Goal: Information Seeking & Learning: Learn about a topic

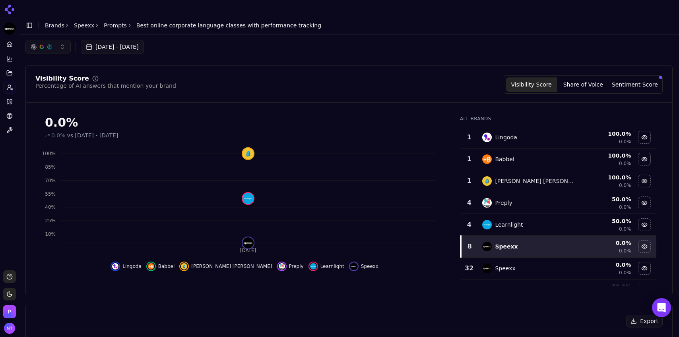
scroll to position [257, 0]
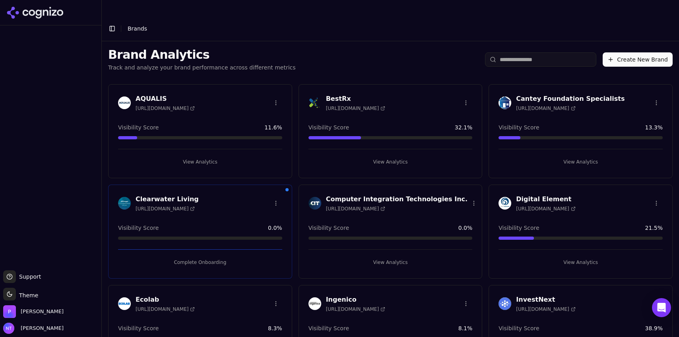
click at [112, 16] on header "Toggle Sidebar Brands" at bounding box center [390, 28] width 577 height 25
click at [393, 256] on button "View Analytics" at bounding box center [390, 262] width 164 height 13
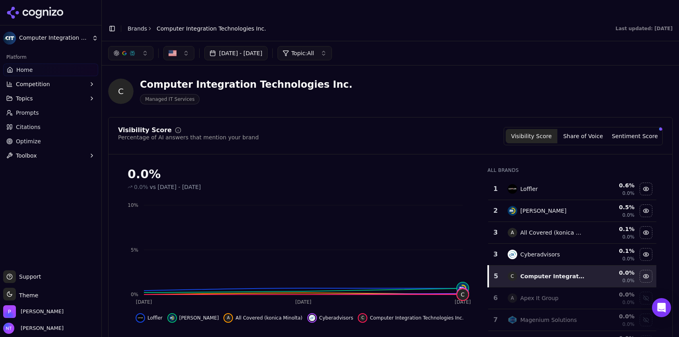
click at [54, 85] on button "Competition" at bounding box center [50, 84] width 95 height 13
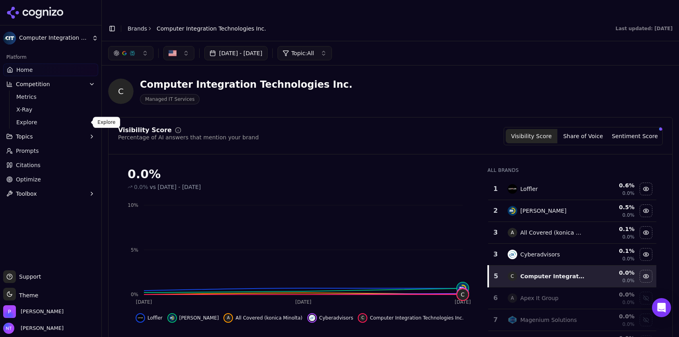
click at [59, 122] on span "Explore" at bounding box center [50, 122] width 69 height 8
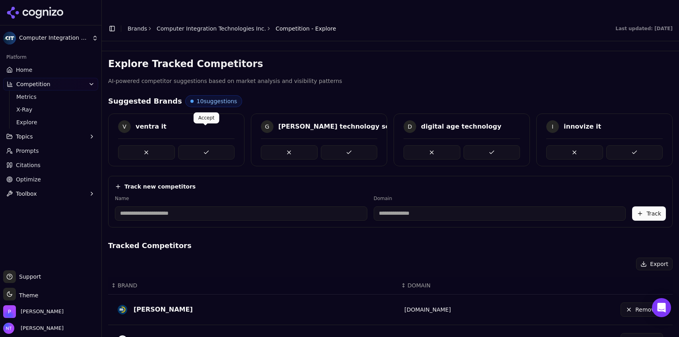
click at [223, 145] on button at bounding box center [206, 152] width 57 height 14
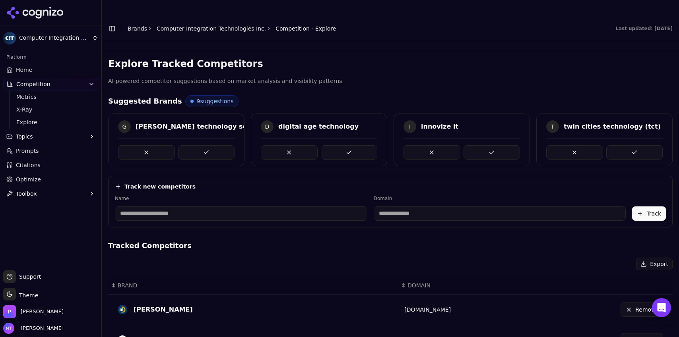
click at [223, 145] on button at bounding box center [206, 152] width 57 height 14
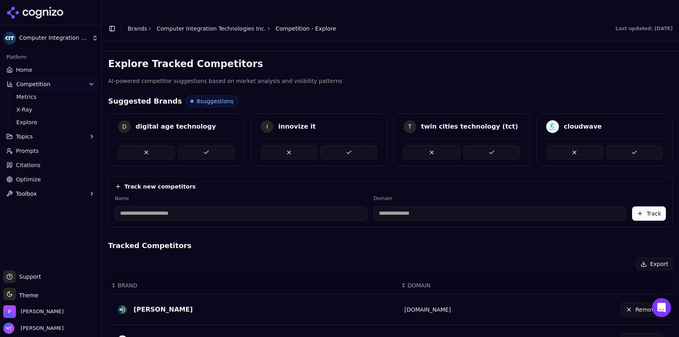
click at [223, 145] on button at bounding box center [206, 152] width 57 height 14
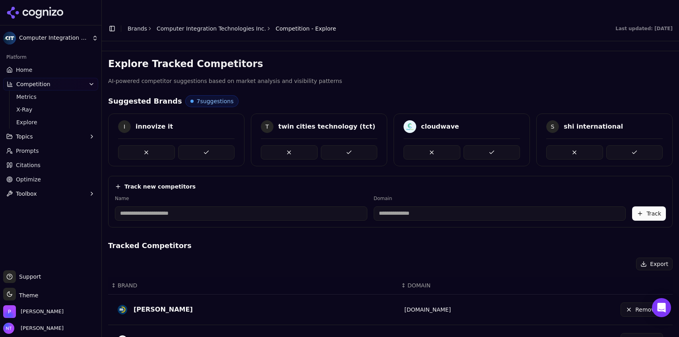
click at [223, 145] on button at bounding box center [206, 152] width 57 height 14
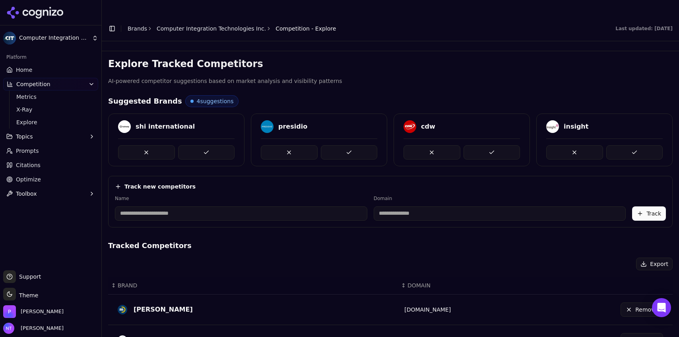
click at [223, 145] on button at bounding box center [206, 152] width 57 height 14
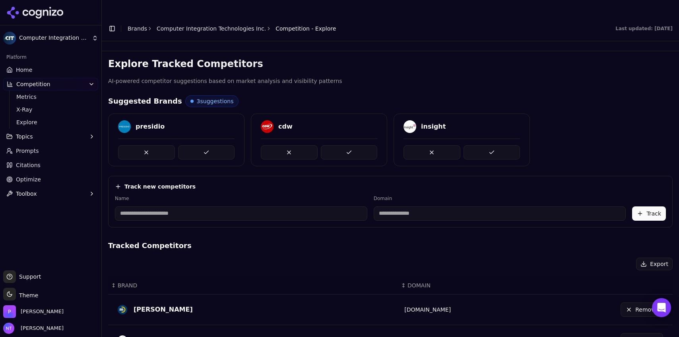
click at [223, 145] on button at bounding box center [206, 152] width 57 height 14
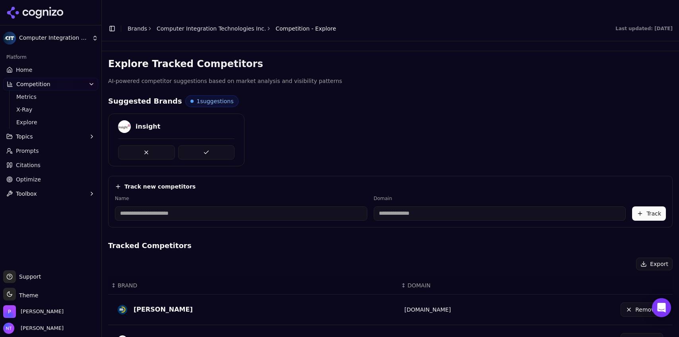
click at [223, 145] on button at bounding box center [206, 152] width 57 height 14
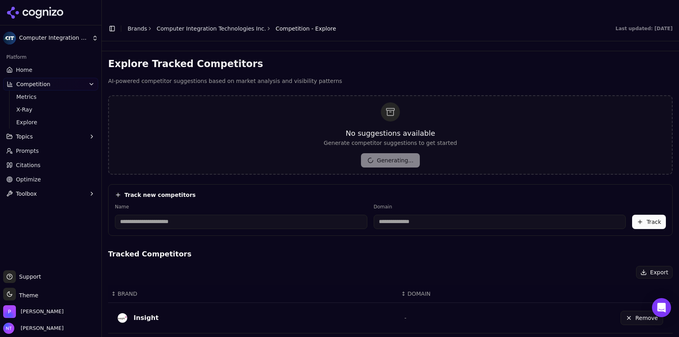
click at [31, 70] on link "Home" at bounding box center [50, 70] width 95 height 13
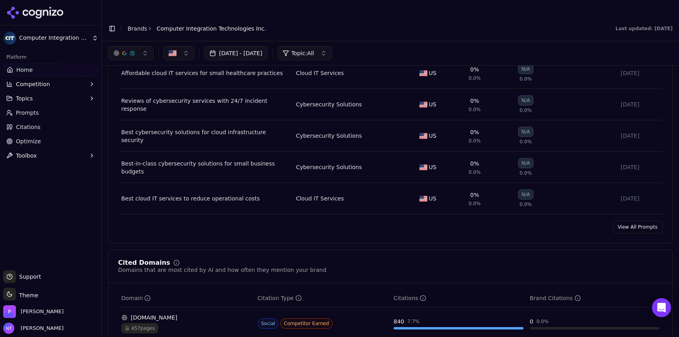
scroll to position [590, 0]
click at [141, 25] on link "Brands" at bounding box center [137, 28] width 19 height 6
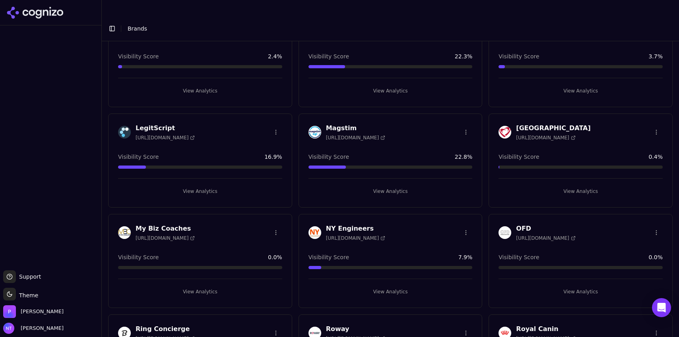
scroll to position [369, 0]
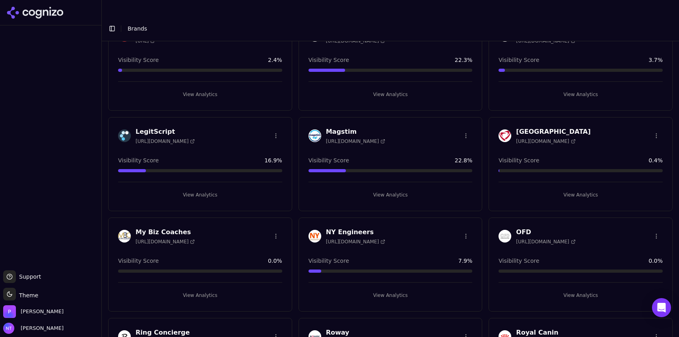
click at [574, 289] on button "View Analytics" at bounding box center [580, 295] width 164 height 13
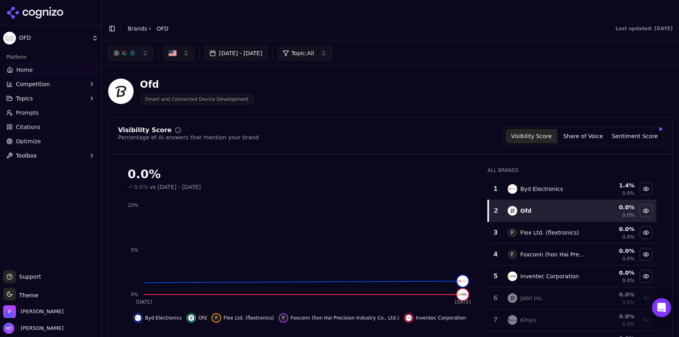
click at [59, 82] on button "Competition" at bounding box center [50, 84] width 95 height 13
click at [64, 126] on span "Explore" at bounding box center [50, 122] width 69 height 8
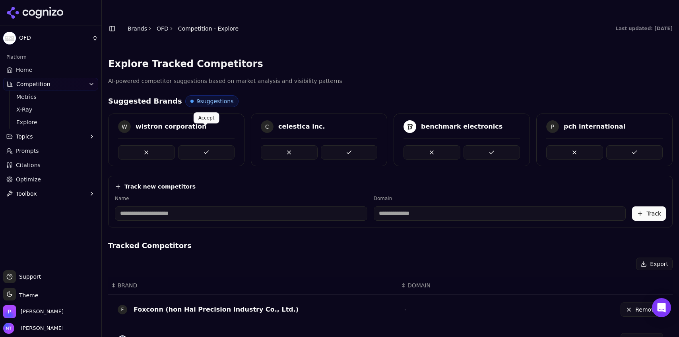
click at [205, 145] on button at bounding box center [206, 152] width 57 height 14
click at [205, 145] on div at bounding box center [176, 152] width 116 height 14
click at [209, 145] on button at bounding box center [206, 152] width 57 height 14
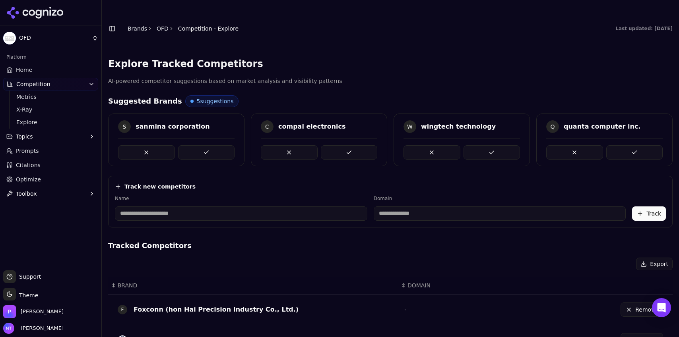
click at [209, 145] on button at bounding box center [206, 152] width 57 height 14
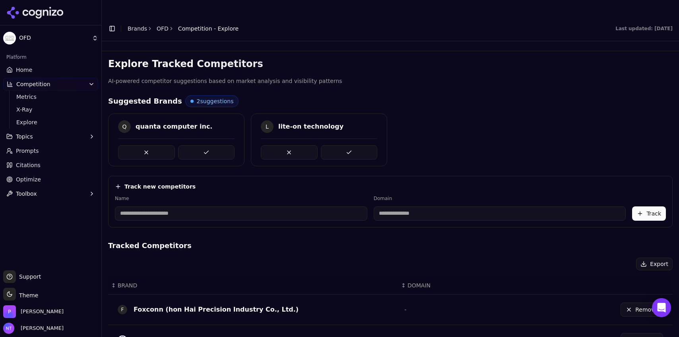
click at [209, 145] on button at bounding box center [206, 152] width 57 height 14
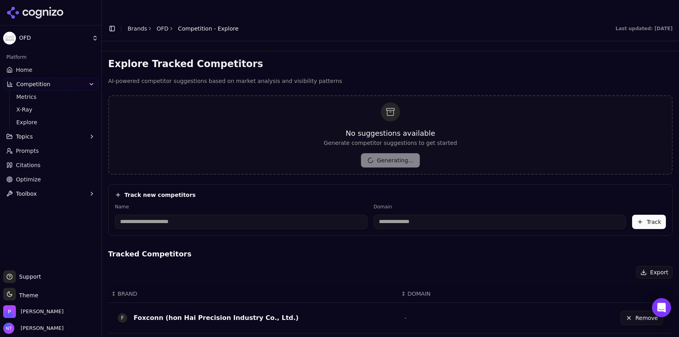
click at [42, 71] on link "Home" at bounding box center [50, 70] width 95 height 13
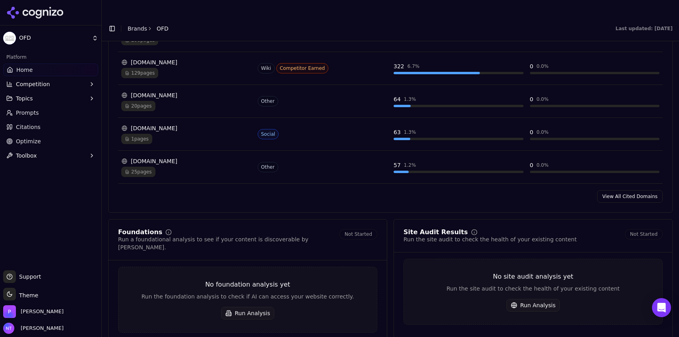
scroll to position [913, 0]
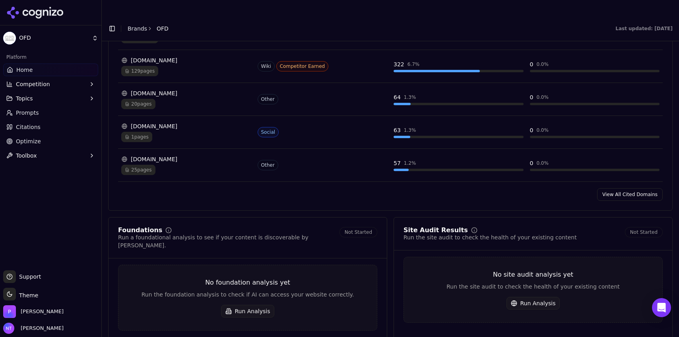
click at [136, 25] on link "Brands" at bounding box center [137, 28] width 19 height 6
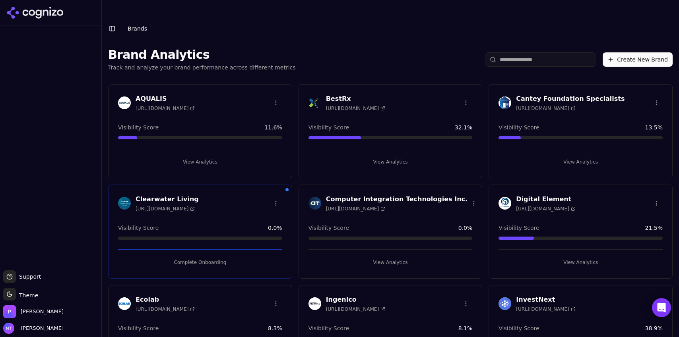
click at [394, 256] on button "View Analytics" at bounding box center [390, 262] width 164 height 13
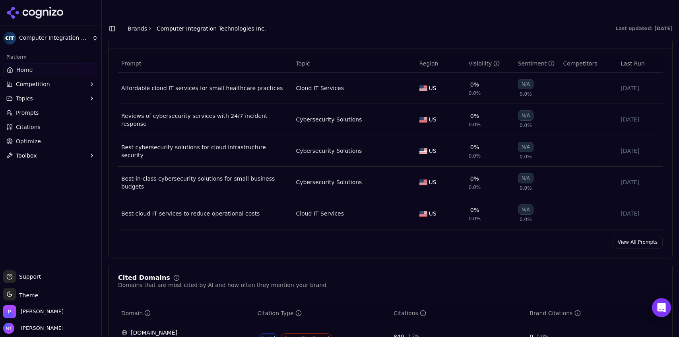
scroll to position [577, 0]
click at [632, 235] on link "View All Prompts" at bounding box center [637, 241] width 50 height 13
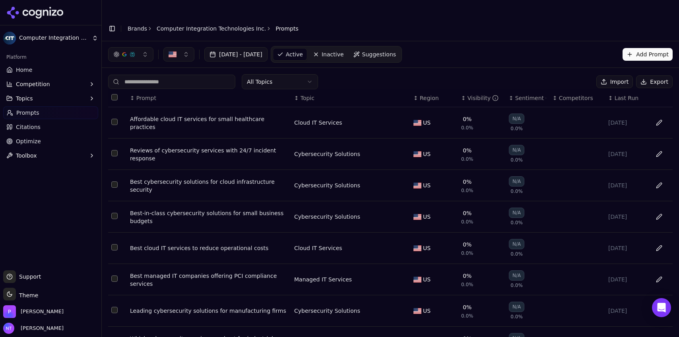
click at [205, 25] on link "Computer Integration Technologies Inc." at bounding box center [211, 29] width 109 height 8
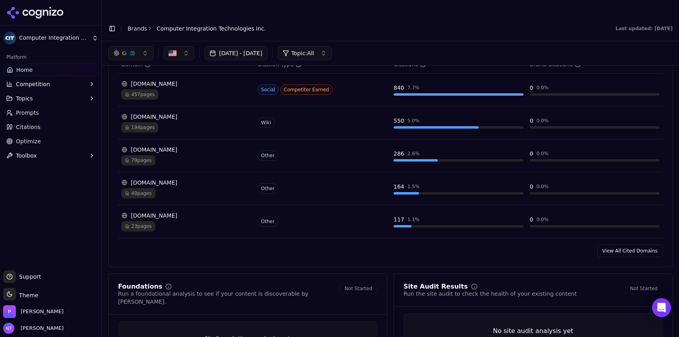
scroll to position [792, 0]
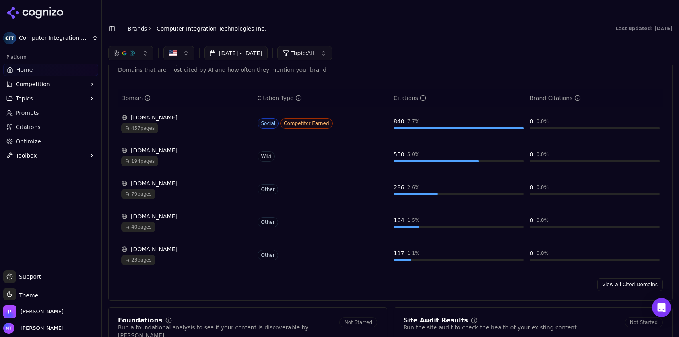
click at [626, 279] on link "View All Cited Domains" at bounding box center [630, 285] width 66 height 13
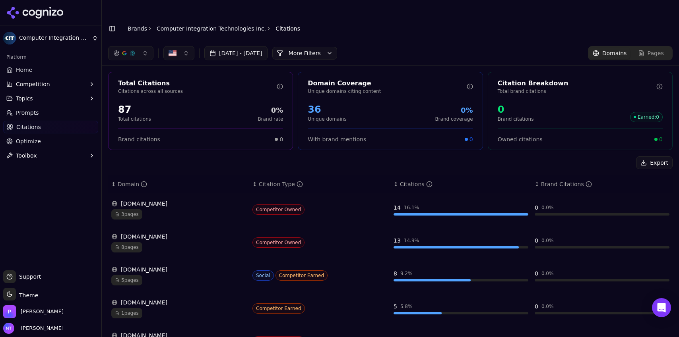
click at [182, 25] on link "Computer Integration Technologies Inc." at bounding box center [211, 29] width 109 height 8
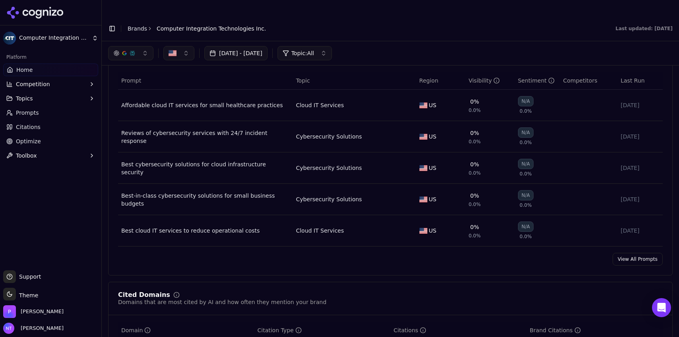
scroll to position [558, 0]
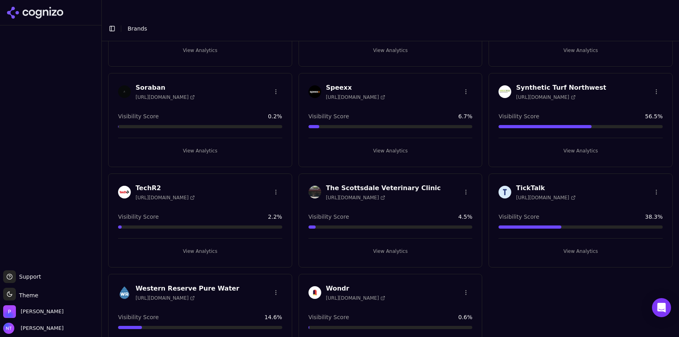
scroll to position [824, 0]
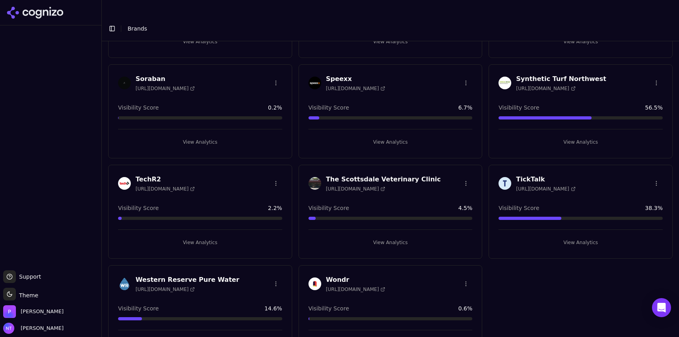
click at [575, 236] on button "View Analytics" at bounding box center [580, 242] width 164 height 13
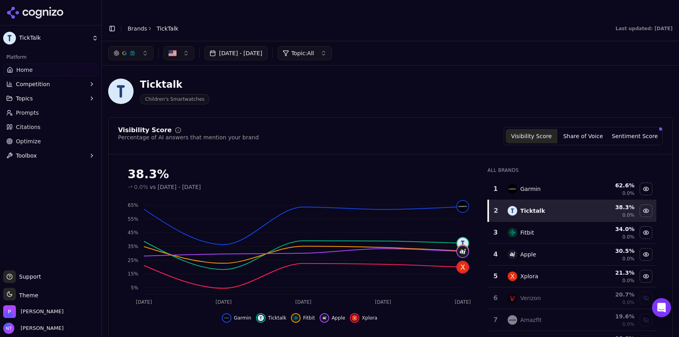
click at [115, 50] on div "button" at bounding box center [116, 53] width 6 height 6
click at [125, 85] on span "Google AI Overviews" at bounding box center [131, 85] width 50 height 16
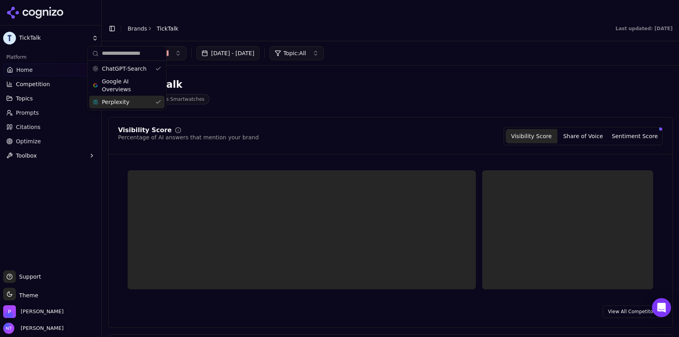
click at [127, 98] on div "Perplexity" at bounding box center [127, 102] width 76 height 13
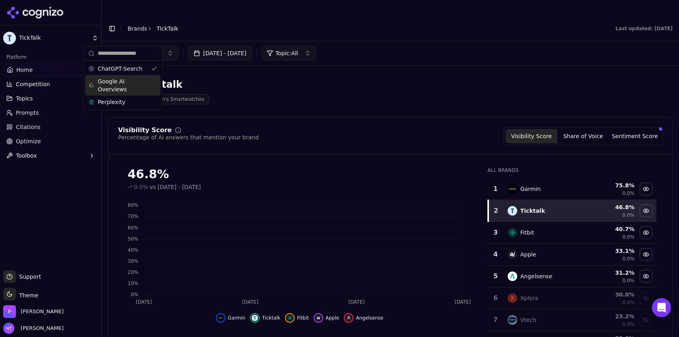
click at [345, 19] on header "Toggle Sidebar Brands TickTalk Last updated: August 20th, 2025" at bounding box center [390, 28] width 577 height 25
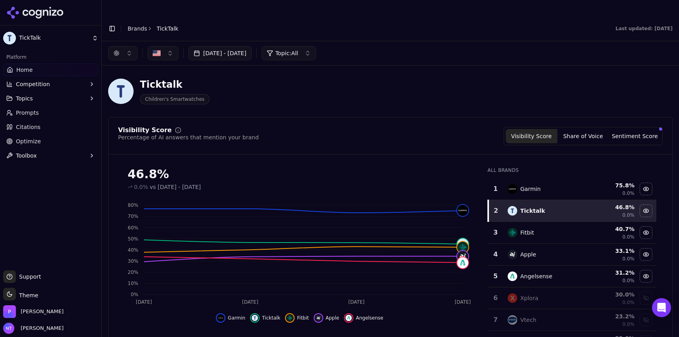
click at [128, 46] on button "button" at bounding box center [122, 53] width 29 height 14
click at [121, 80] on span "Google AI Overviews" at bounding box center [123, 85] width 50 height 16
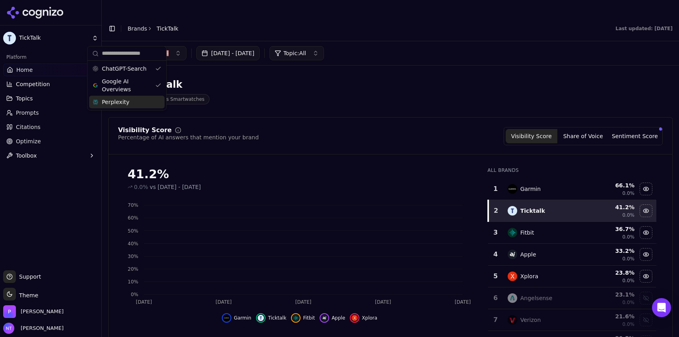
click at [121, 100] on span "Perplexity" at bounding box center [115, 102] width 27 height 8
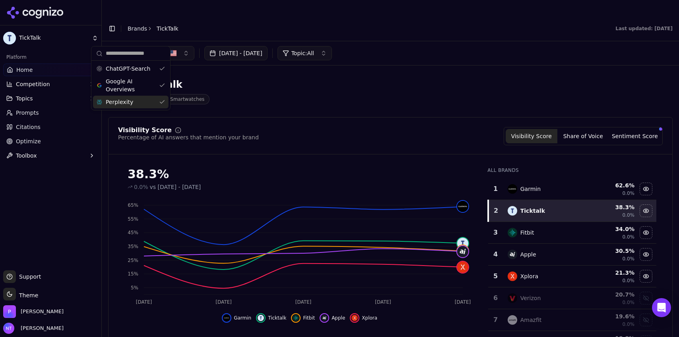
click at [561, 72] on div "Ticktalk Children's Smartwatches" at bounding box center [390, 91] width 564 height 39
drag, startPoint x: 677, startPoint y: 15, endPoint x: 678, endPoint y: 70, distance: 54.8
click at [678, 70] on main "Toggle Sidebar Brands TickTalk Last updated: August 20th, 2025 Jul 22, 2025 - A…" at bounding box center [390, 184] width 577 height 337
click at [256, 78] on div "Ticktalk Children's Smartwatches" at bounding box center [286, 91] width 356 height 26
click at [134, 50] on div "button" at bounding box center [132, 53] width 6 height 6
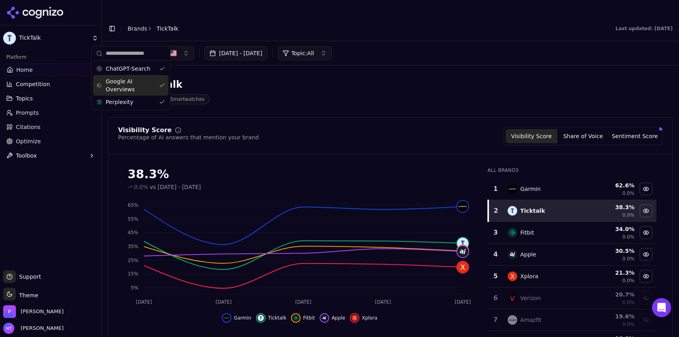
click at [134, 82] on span "Google AI Overviews" at bounding box center [131, 85] width 50 height 16
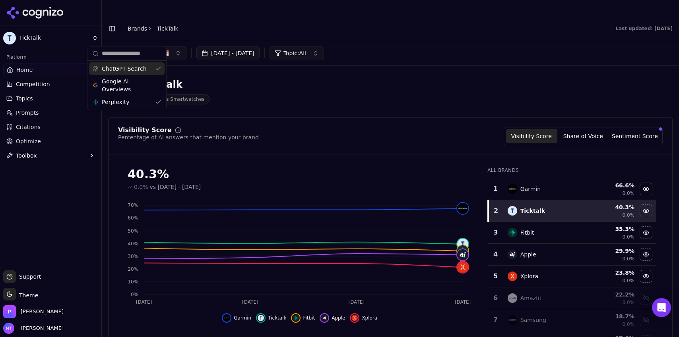
click at [137, 69] on span "ChatGPT-Search" at bounding box center [124, 69] width 45 height 8
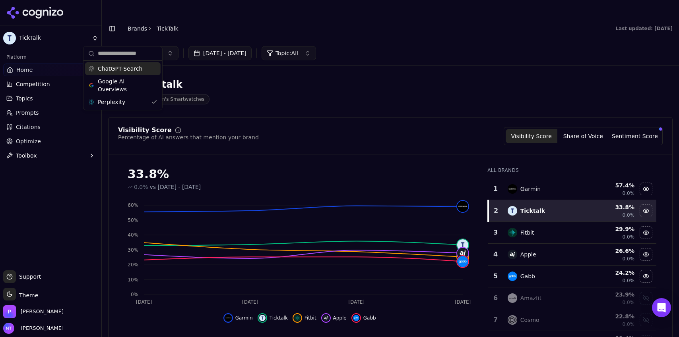
click at [124, 71] on span "ChatGPT-Search" at bounding box center [120, 69] width 45 height 8
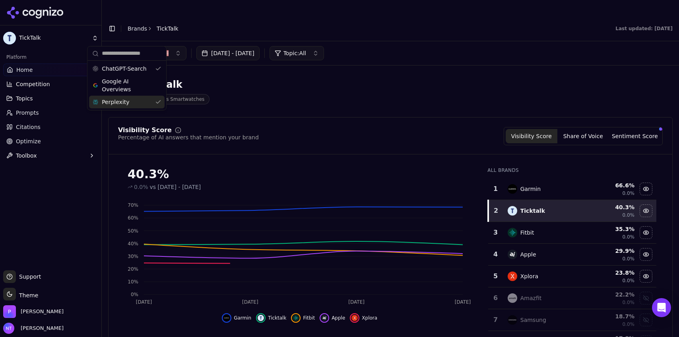
click at [116, 103] on span "Perplexity" at bounding box center [115, 102] width 27 height 8
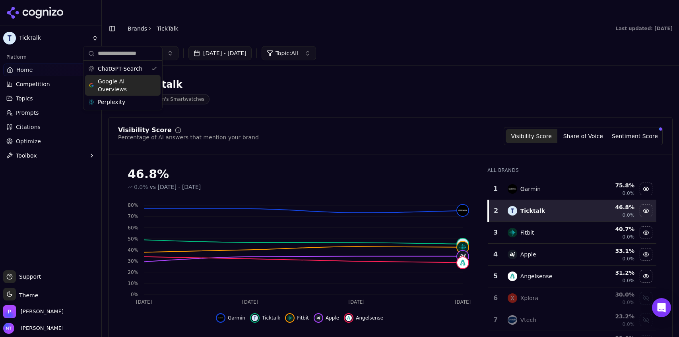
click at [128, 85] on span "Google AI Overviews" at bounding box center [123, 85] width 50 height 16
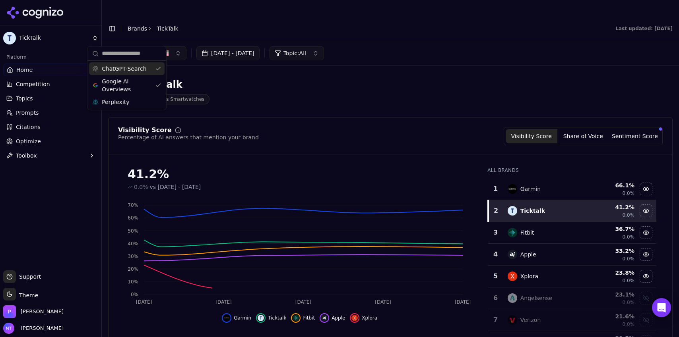
click at [125, 69] on span "ChatGPT-Search" at bounding box center [124, 69] width 45 height 8
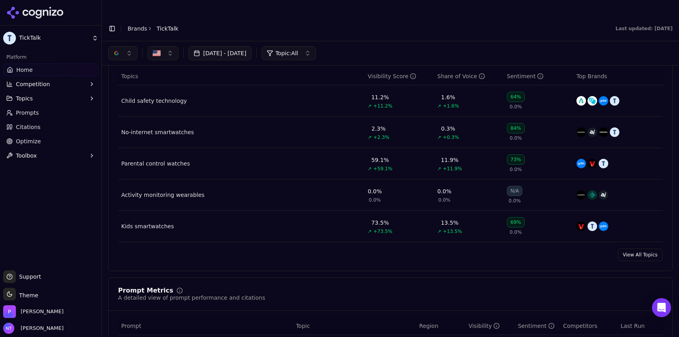
scroll to position [330, 0]
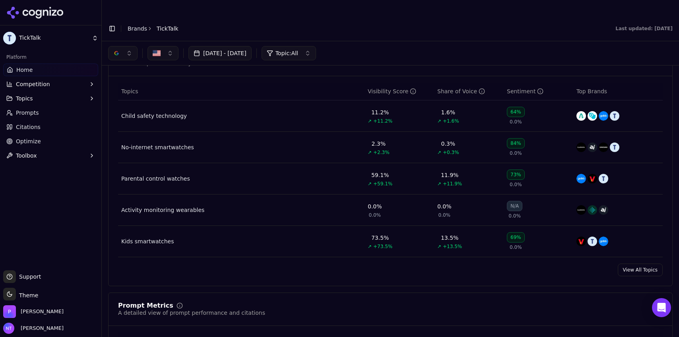
click at [161, 238] on div "Kids smartwatches" at bounding box center [147, 242] width 52 height 8
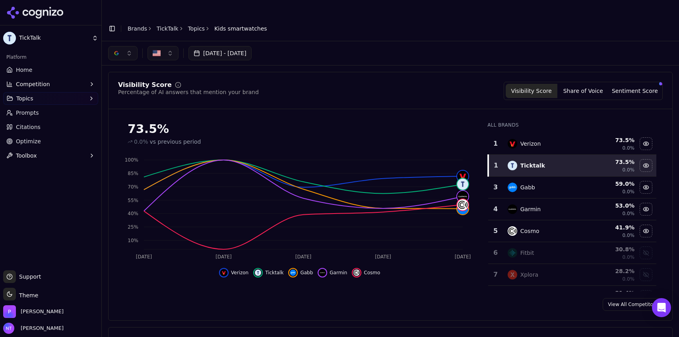
click at [125, 46] on button "button" at bounding box center [122, 53] width 29 height 14
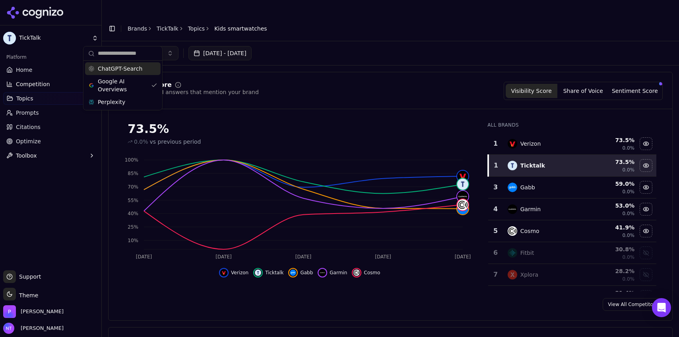
click at [128, 72] on span "ChatGPT-Search" at bounding box center [120, 69] width 45 height 8
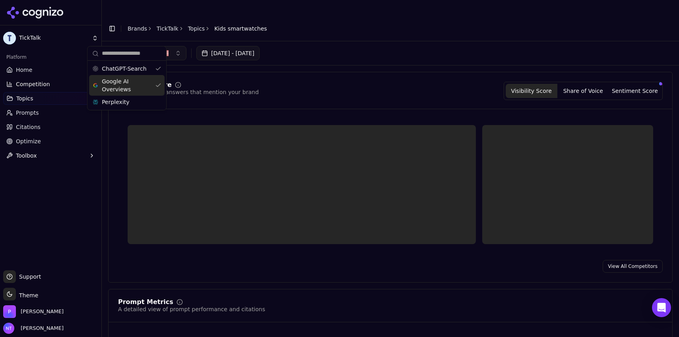
click at [125, 86] on span "Google AI Overviews" at bounding box center [127, 85] width 50 height 16
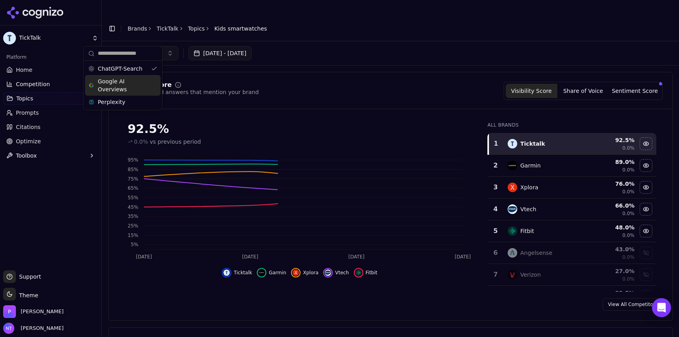
click at [369, 46] on div "[DATE] - [DATE]" at bounding box center [390, 53] width 564 height 14
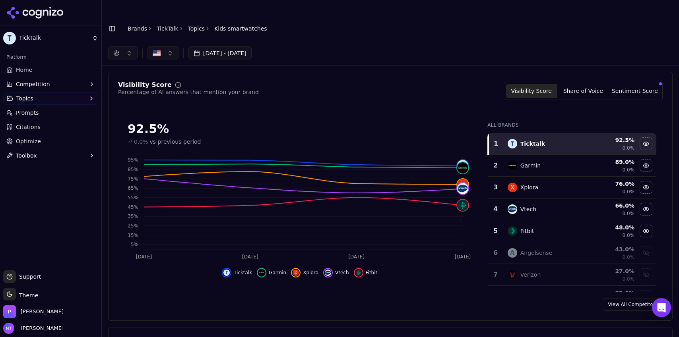
click at [117, 46] on button "button" at bounding box center [122, 53] width 29 height 14
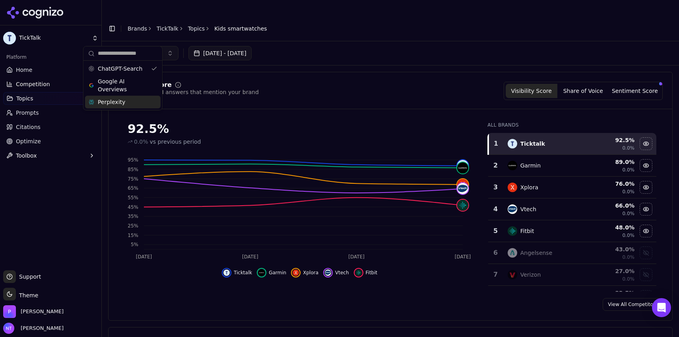
click at [117, 103] on span "Perplexity" at bounding box center [111, 102] width 27 height 8
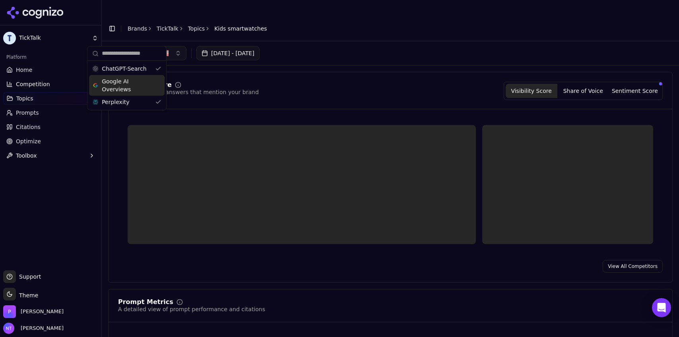
click at [124, 75] on div "Google AI Overviews" at bounding box center [127, 85] width 76 height 21
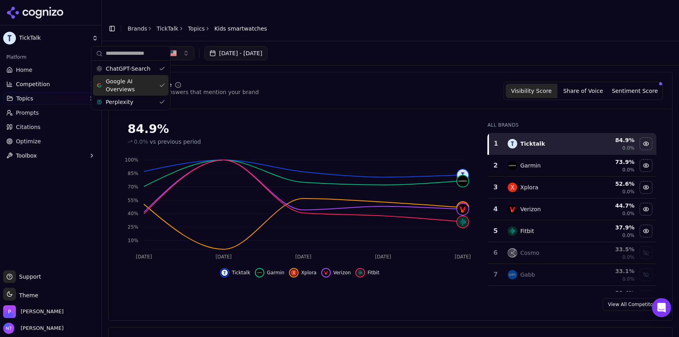
click at [144, 85] on span "Google AI Overviews" at bounding box center [131, 85] width 50 height 16
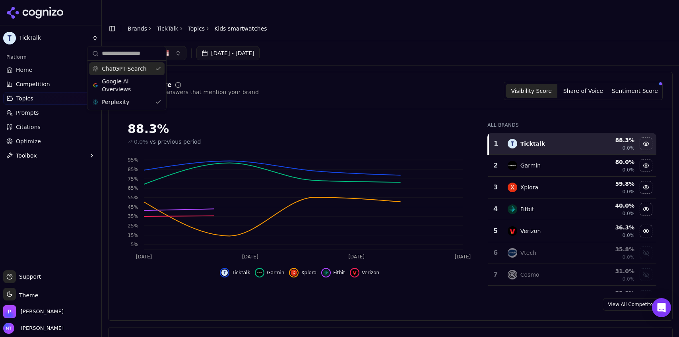
click at [138, 68] on span "ChatGPT-Search" at bounding box center [124, 69] width 45 height 8
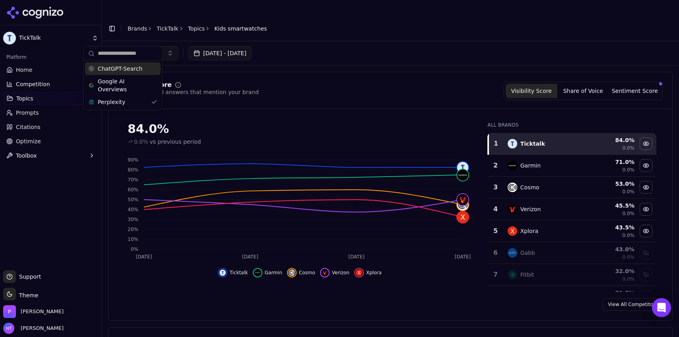
click at [195, 25] on link "Topics" at bounding box center [196, 29] width 17 height 8
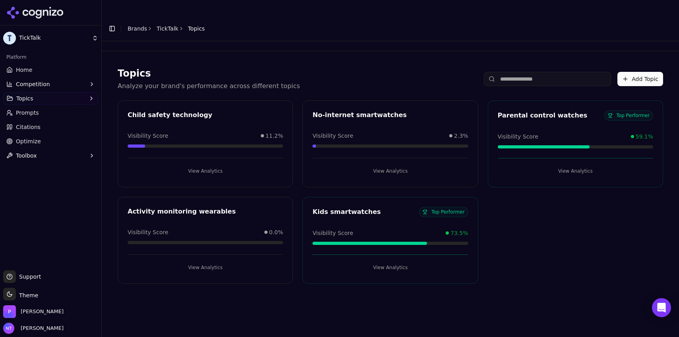
click at [388, 165] on button "View Analytics" at bounding box center [389, 171] width 155 height 13
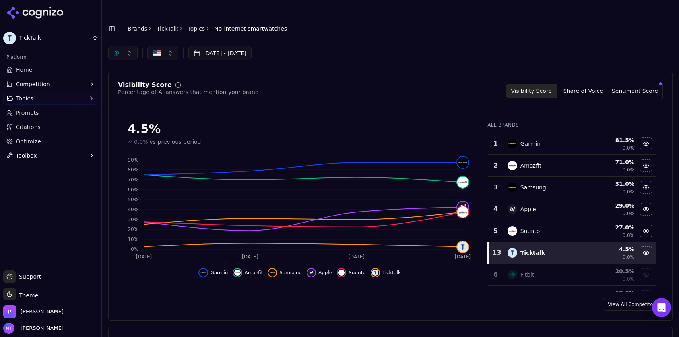
click at [116, 50] on div "button" at bounding box center [116, 53] width 6 height 6
click at [132, 88] on span "Google AI Overviews" at bounding box center [123, 85] width 50 height 16
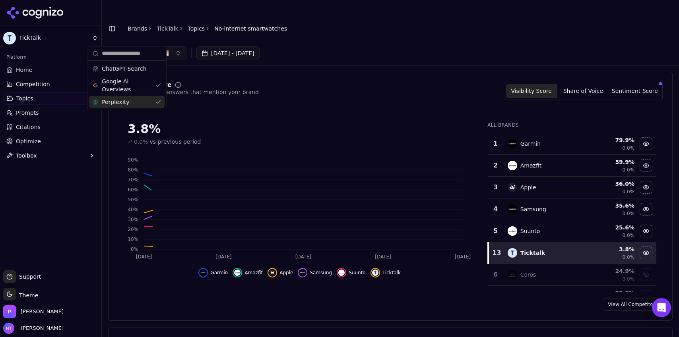
click at [133, 99] on div "Perplexity" at bounding box center [127, 102] width 76 height 13
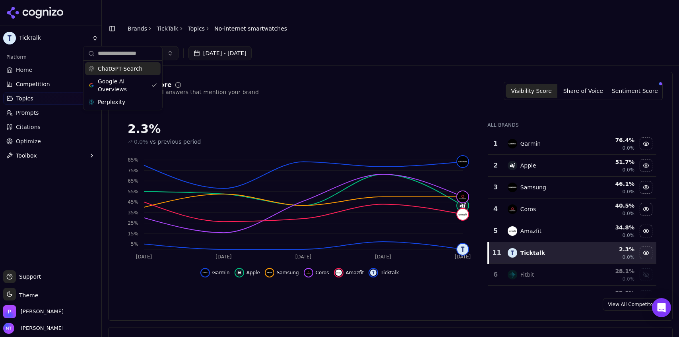
click at [129, 73] on div "ChatGPT-Search" at bounding box center [123, 68] width 76 height 13
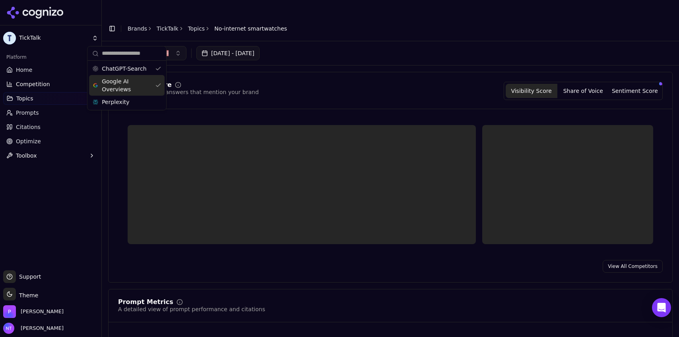
click at [127, 85] on span "Google AI Overviews" at bounding box center [127, 85] width 50 height 16
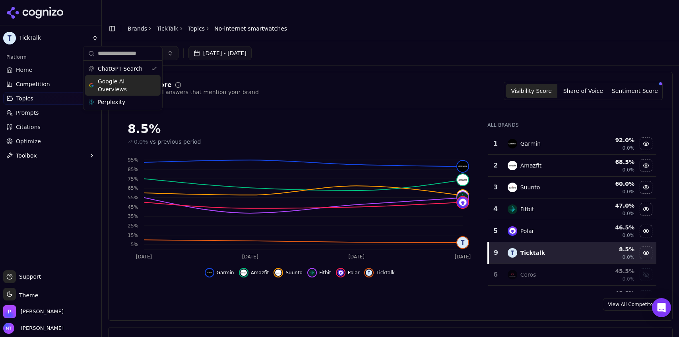
click at [122, 86] on span "Google AI Overviews" at bounding box center [123, 85] width 50 height 16
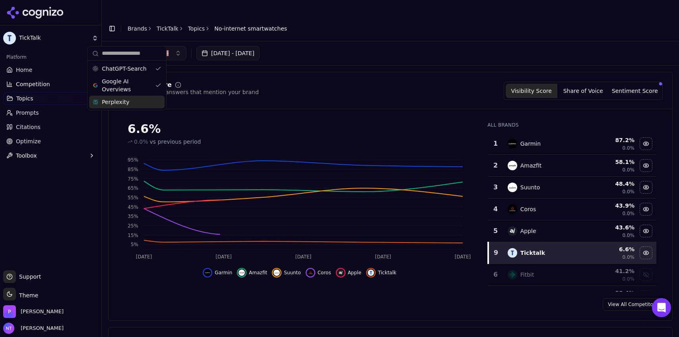
click at [122, 100] on span "Perplexity" at bounding box center [115, 102] width 27 height 8
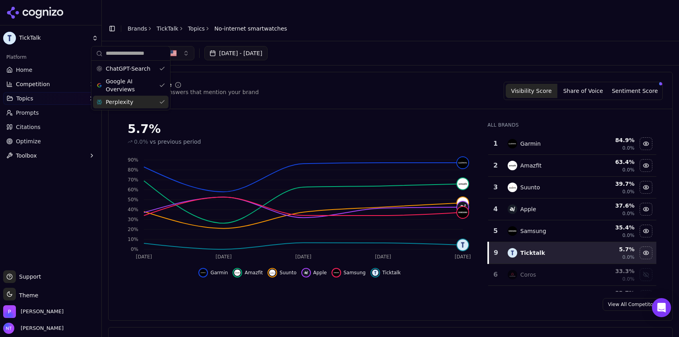
click at [347, 46] on div "[DATE] - [DATE]" at bounding box center [390, 53] width 564 height 14
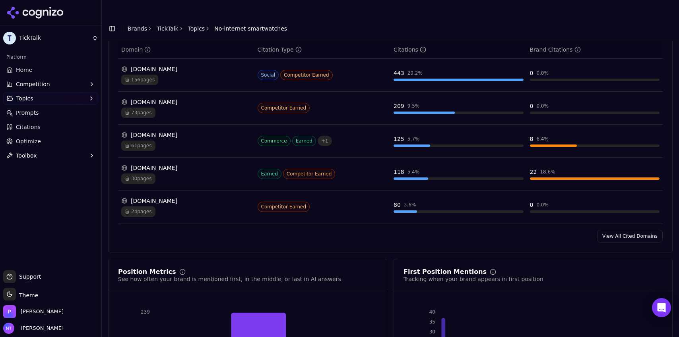
scroll to position [584, 0]
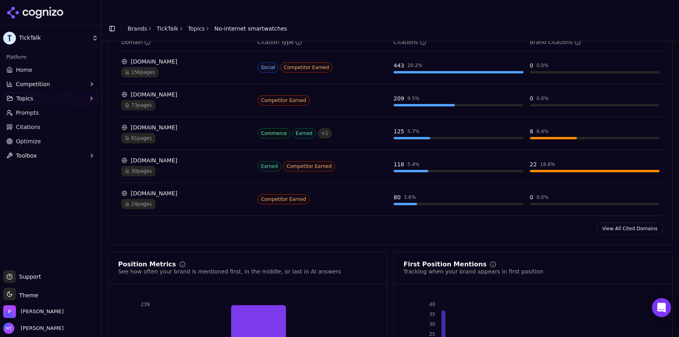
click at [622, 223] on link "View All Cited Domains" at bounding box center [630, 229] width 66 height 13
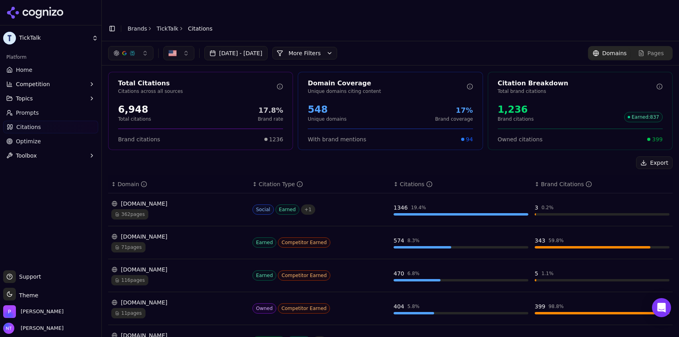
click at [124, 46] on button "button" at bounding box center [130, 53] width 45 height 14
click at [121, 83] on span "Google AI Overviews" at bounding box center [131, 85] width 50 height 16
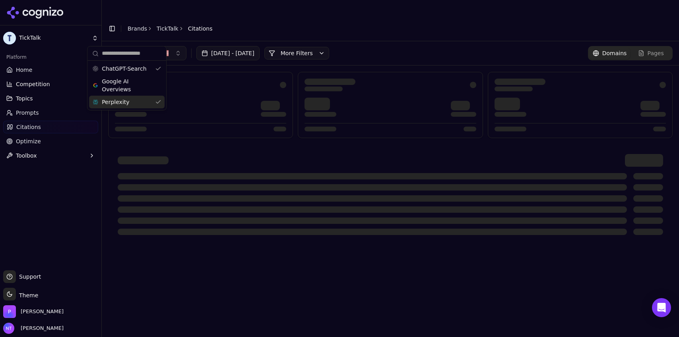
click at [120, 103] on span "Perplexity" at bounding box center [115, 102] width 27 height 8
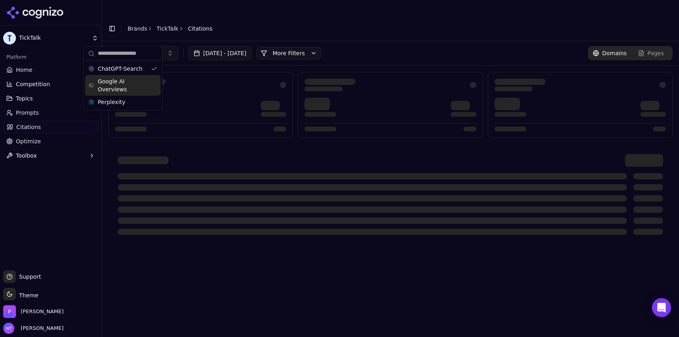
click at [390, 16] on header "Toggle Sidebar Brands TickTalk Citations" at bounding box center [390, 28] width 577 height 25
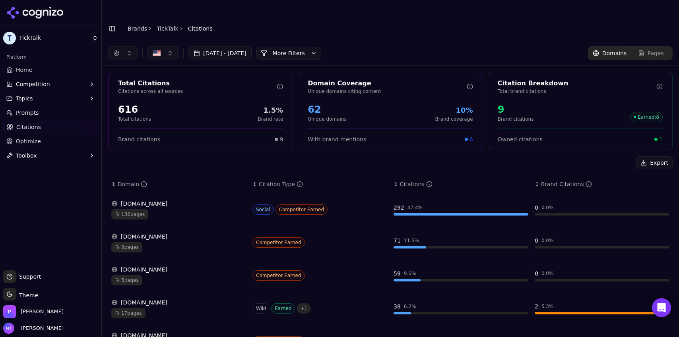
click at [135, 46] on button "button" at bounding box center [122, 53] width 29 height 14
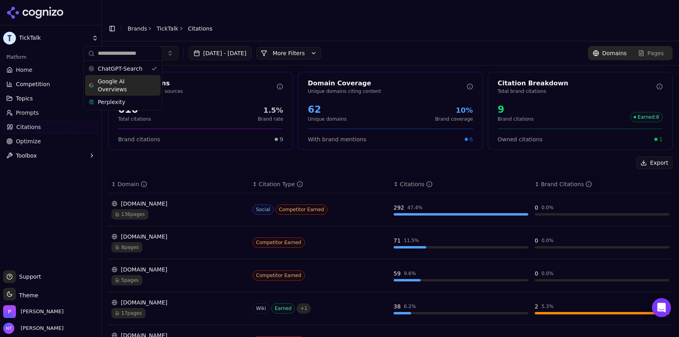
click at [122, 86] on span "Google AI Overviews" at bounding box center [123, 85] width 50 height 16
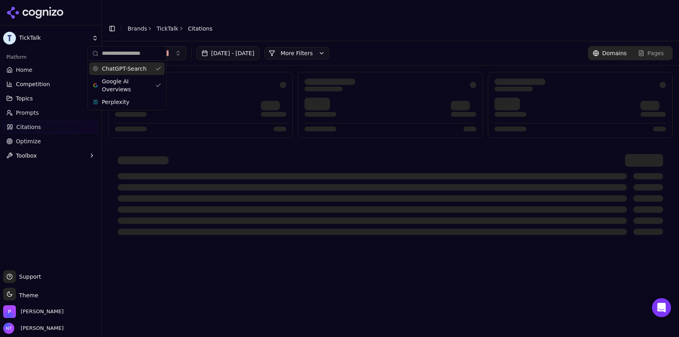
click at [126, 72] on div "ChatGPT-Search" at bounding box center [127, 68] width 76 height 13
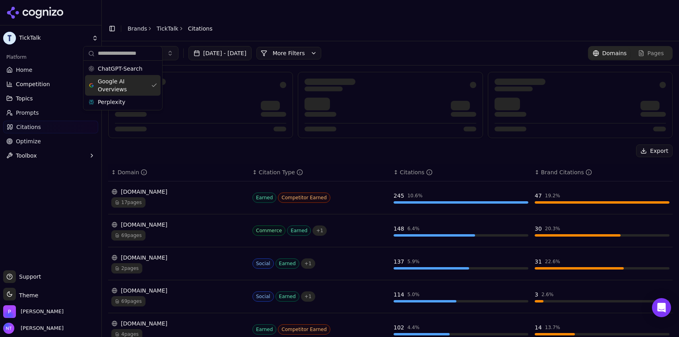
click at [353, 20] on header "Toggle Sidebar Brands TickTalk Citations" at bounding box center [390, 28] width 577 height 25
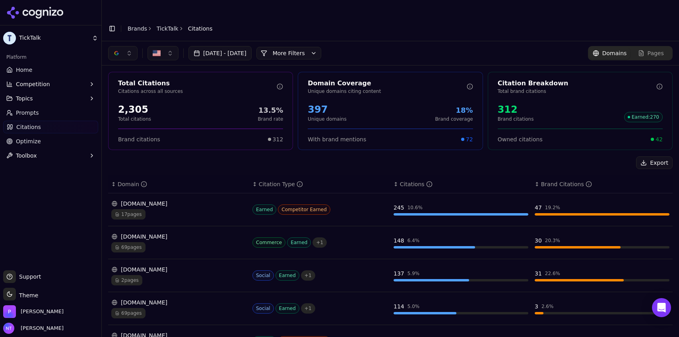
click at [128, 46] on button "button" at bounding box center [122, 53] width 29 height 14
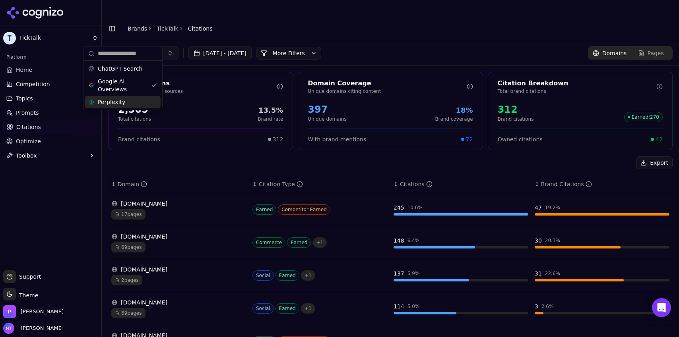
click at [119, 100] on span "Perplexity" at bounding box center [111, 102] width 27 height 8
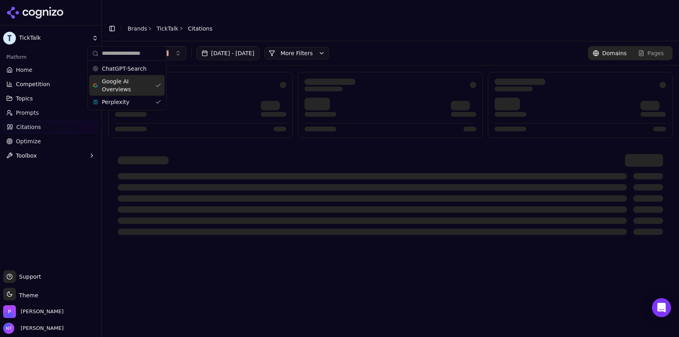
click at [120, 87] on span "Google AI Overviews" at bounding box center [127, 85] width 50 height 16
click at [266, 16] on header "Toggle Sidebar Brands TickTalk Citations" at bounding box center [390, 28] width 577 height 25
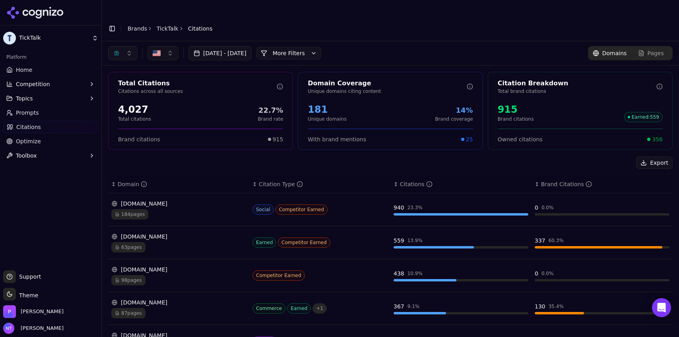
click at [120, 46] on button "button" at bounding box center [122, 53] width 29 height 14
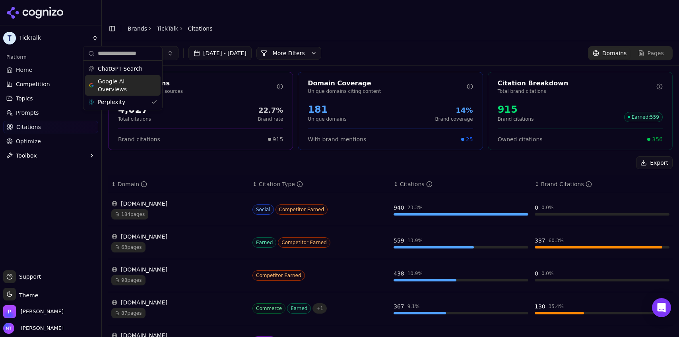
click at [118, 83] on span "Google AI Overviews" at bounding box center [123, 85] width 50 height 16
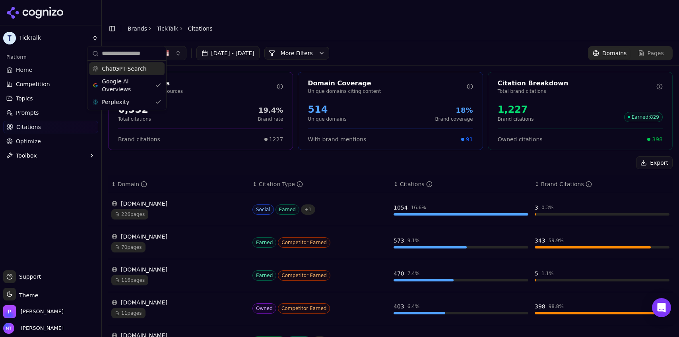
click at [122, 71] on span "ChatGPT-Search" at bounding box center [124, 69] width 45 height 8
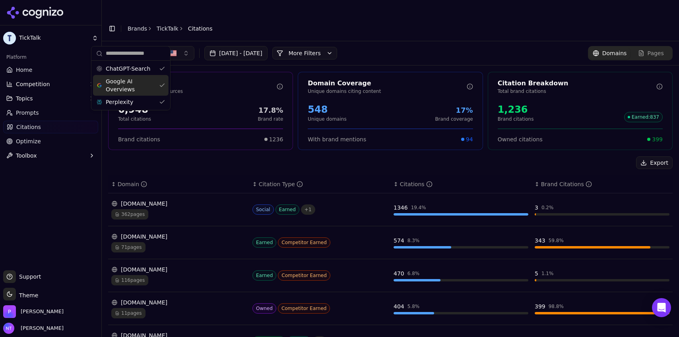
click at [420, 16] on header "Toggle Sidebar Brands TickTalk Citations" at bounding box center [390, 28] width 577 height 25
click at [130, 46] on button "button" at bounding box center [130, 53] width 45 height 14
click at [127, 84] on span "Google AI Overviews" at bounding box center [131, 85] width 50 height 16
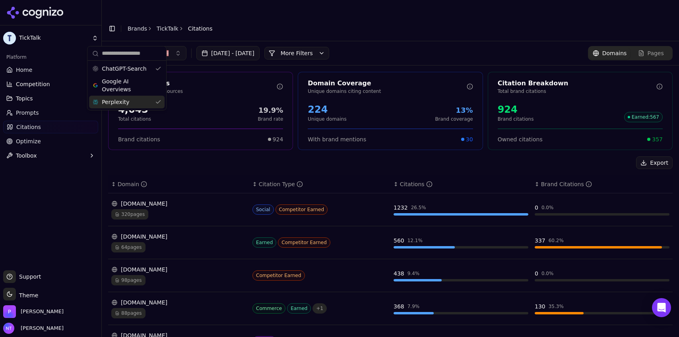
click at [125, 101] on span "Perplexity" at bounding box center [115, 102] width 27 height 8
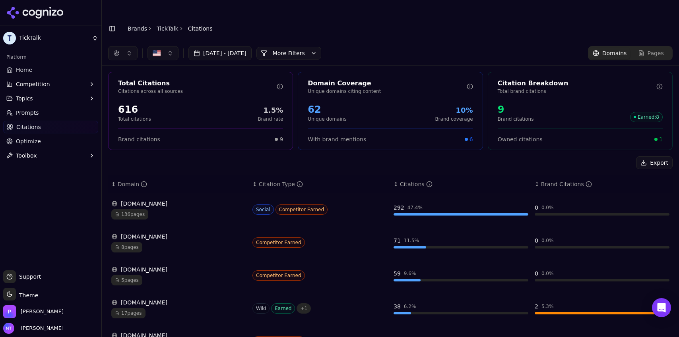
click at [191, 308] on div "17 pages" at bounding box center [178, 313] width 135 height 10
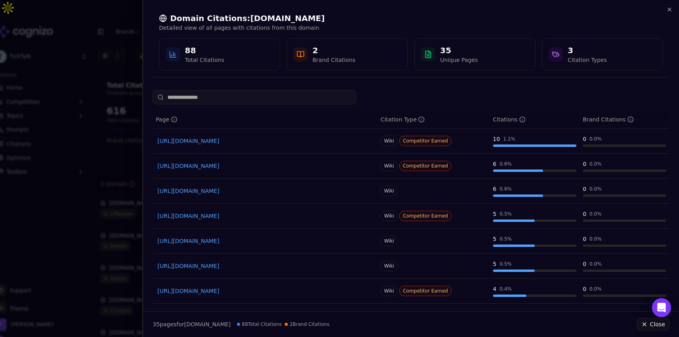
click at [263, 101] on input at bounding box center [254, 97] width 203 height 14
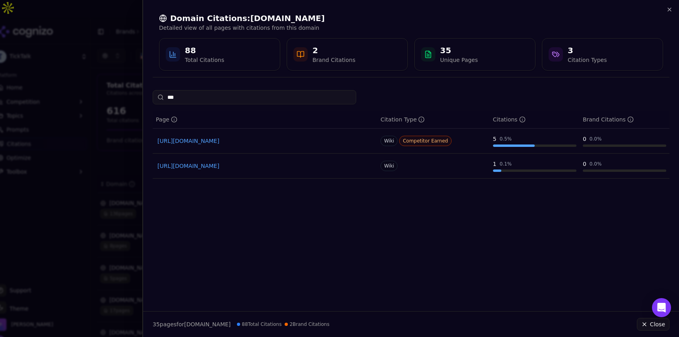
type input "****"
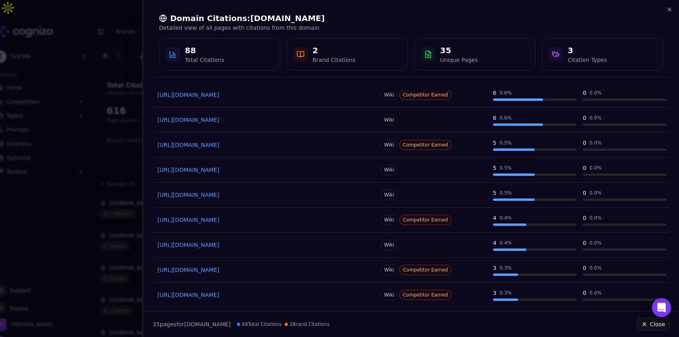
scroll to position [99, 0]
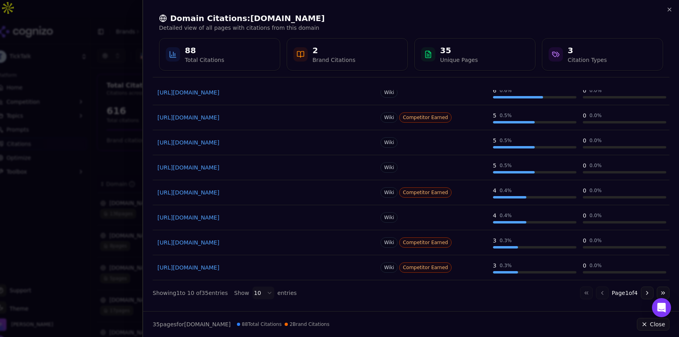
click at [641, 295] on button "Go to next page" at bounding box center [647, 293] width 13 height 13
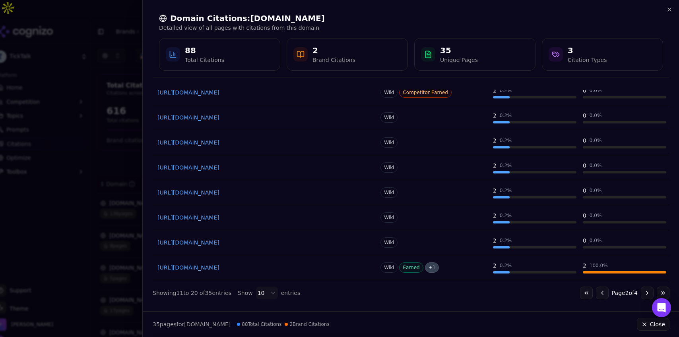
click at [236, 268] on link "https://en.wikipedia.org/wiki/Spacetalk" at bounding box center [264, 268] width 215 height 8
click at [667, 10] on icon "button" at bounding box center [669, 9] width 6 height 6
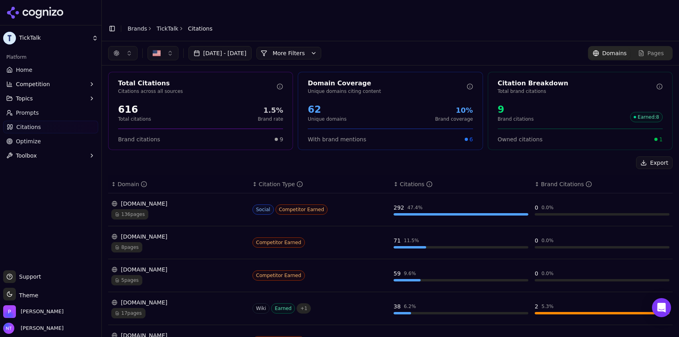
click at [414, 46] on div "Jul 22, 2025 - Aug 21, 2025 More More Filters Domains Pages" at bounding box center [390, 53] width 564 height 14
click at [122, 46] on button "button" at bounding box center [122, 53] width 29 height 14
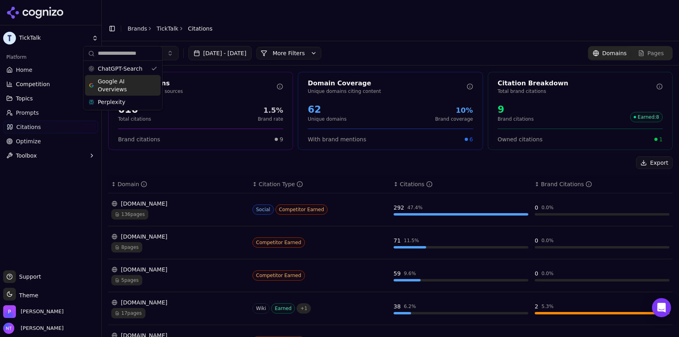
click at [120, 83] on span "Google AI Overviews" at bounding box center [123, 85] width 50 height 16
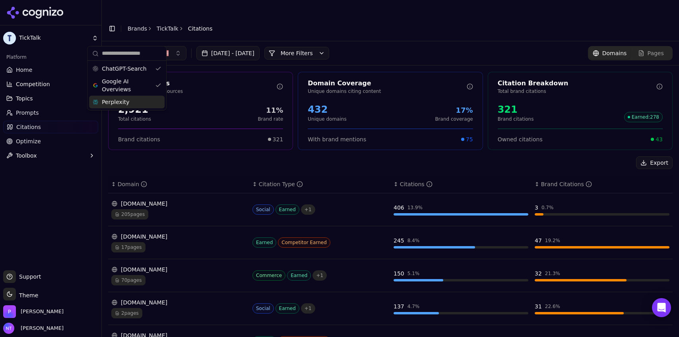
click at [118, 104] on span "Perplexity" at bounding box center [115, 102] width 27 height 8
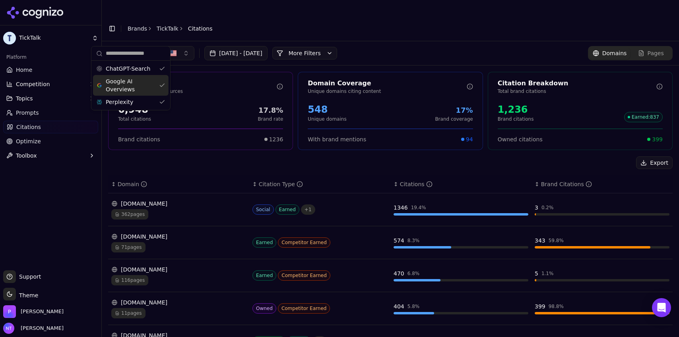
click at [428, 46] on div "Jul 22, 2025 - Aug 21, 2025 More More Filters Domains Pages" at bounding box center [390, 53] width 564 height 14
click at [163, 25] on link "TickTalk" at bounding box center [168, 29] width 22 height 8
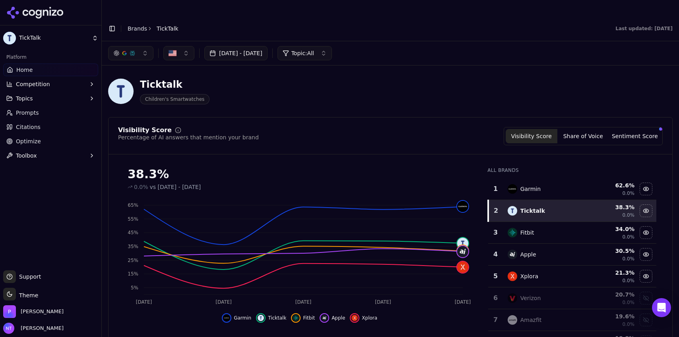
drag, startPoint x: 678, startPoint y: 21, endPoint x: 678, endPoint y: 231, distance: 209.4
click at [678, 231] on main "Toggle Sidebar Brands TickTalk Last updated: August 20th, 2025 Jul 22, 2025 - A…" at bounding box center [390, 184] width 577 height 337
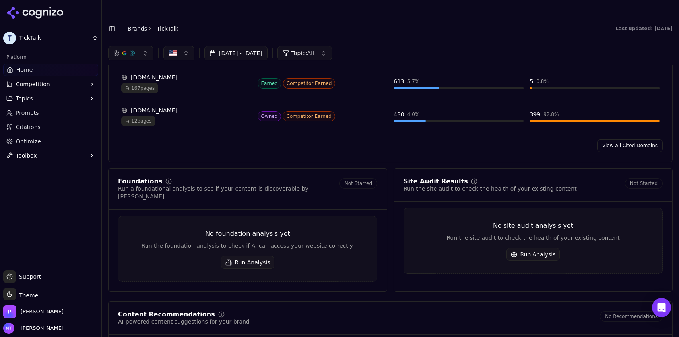
scroll to position [962, 0]
click at [639, 139] on link "View All Cited Domains" at bounding box center [630, 145] width 66 height 13
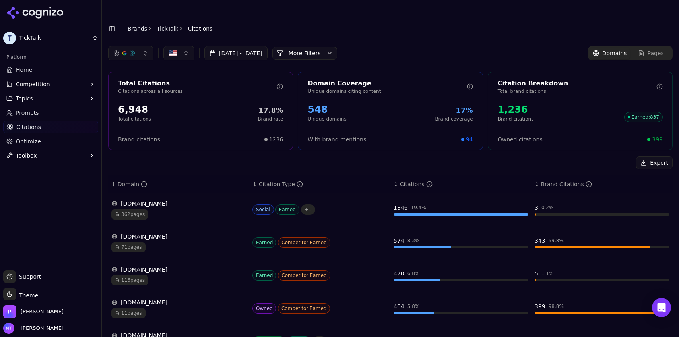
click at [445, 21] on header "Toggle Sidebar Brands TickTalk Citations" at bounding box center [390, 28] width 577 height 25
click at [337, 47] on button "More Filters" at bounding box center [304, 53] width 65 height 13
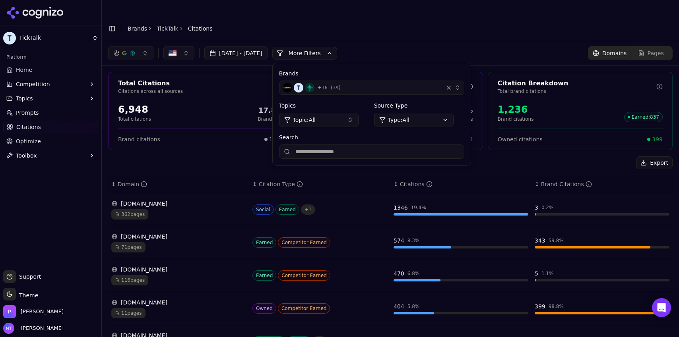
click at [352, 145] on input "Search" at bounding box center [371, 152] width 185 height 14
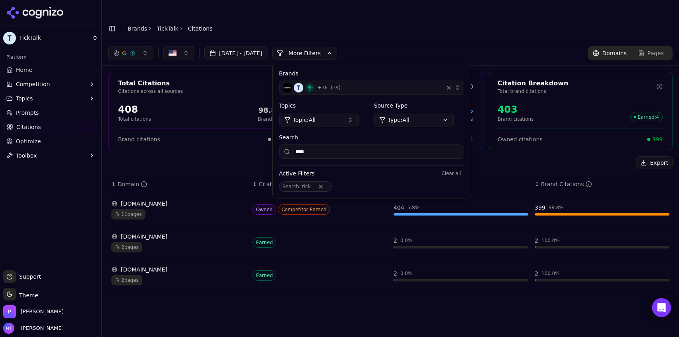
type input "****"
click at [402, 46] on div "Jul 22, 2025 - Aug 21, 2025 More More Filters Brands + 36 ( 39 ) Topics Topic: …" at bounding box center [390, 53] width 564 height 14
click at [124, 50] on div "button" at bounding box center [124, 53] width 6 height 6
click at [127, 72] on span "ChatGPT-Search" at bounding box center [128, 69] width 45 height 8
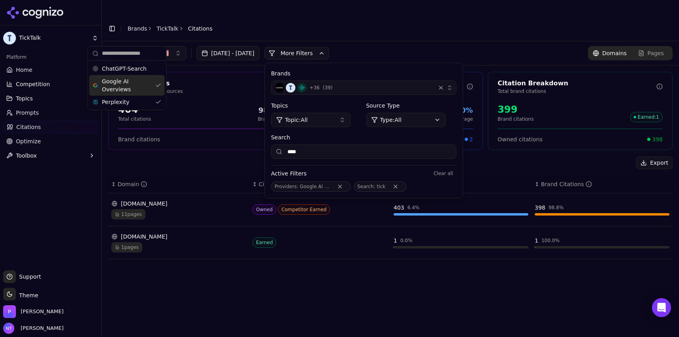
click at [129, 83] on span "Google AI Overviews" at bounding box center [127, 85] width 50 height 16
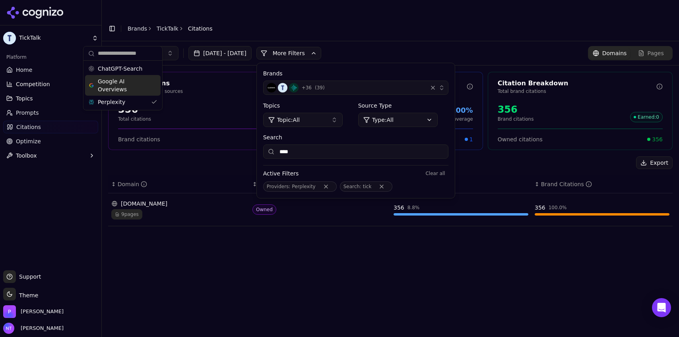
click at [122, 88] on span "Google AI Overviews" at bounding box center [123, 85] width 50 height 16
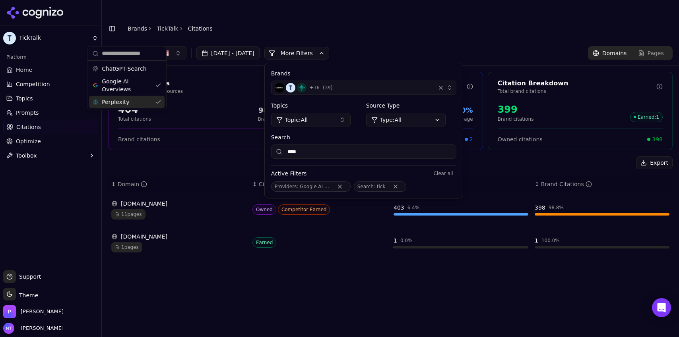
click at [122, 103] on span "Perplexity" at bounding box center [115, 102] width 27 height 8
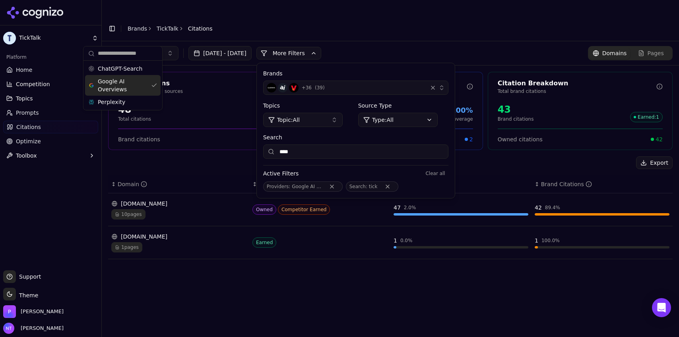
click at [130, 93] on span "Google AI Overviews" at bounding box center [123, 85] width 50 height 16
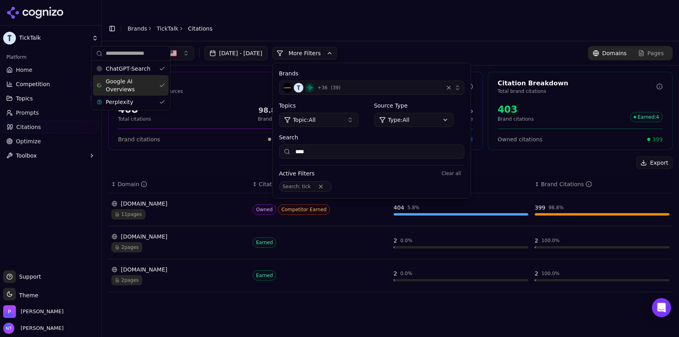
click at [118, 93] on span "Google AI Overviews" at bounding box center [131, 85] width 50 height 16
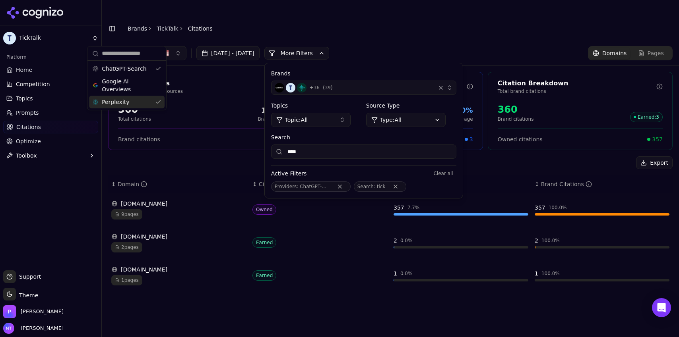
click at [118, 99] on span "Perplexity" at bounding box center [115, 102] width 27 height 8
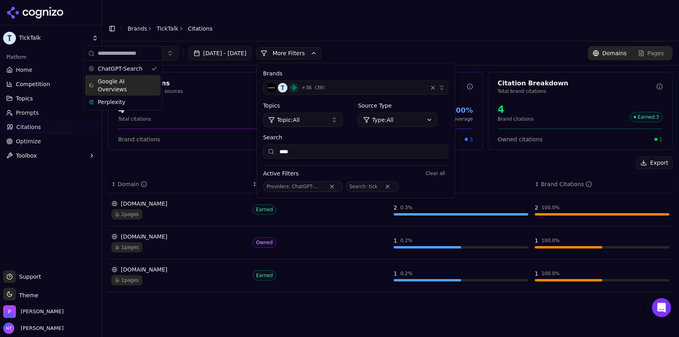
click at [131, 81] on span "Google AI Overviews" at bounding box center [123, 85] width 50 height 16
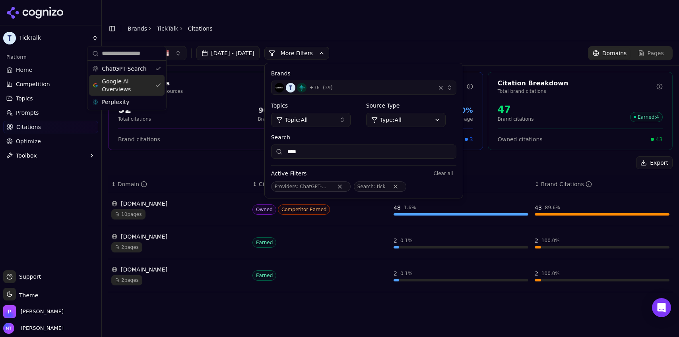
click at [132, 98] on div "Perplexity" at bounding box center [127, 102] width 76 height 13
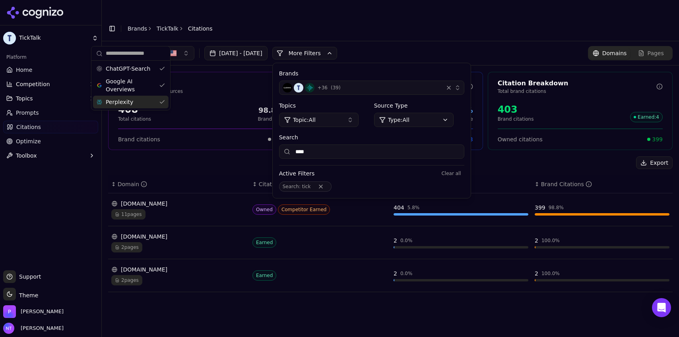
click at [283, 17] on header "Toggle Sidebar Brands TickTalk Citations" at bounding box center [390, 28] width 577 height 25
